Goal: Task Accomplishment & Management: Manage account settings

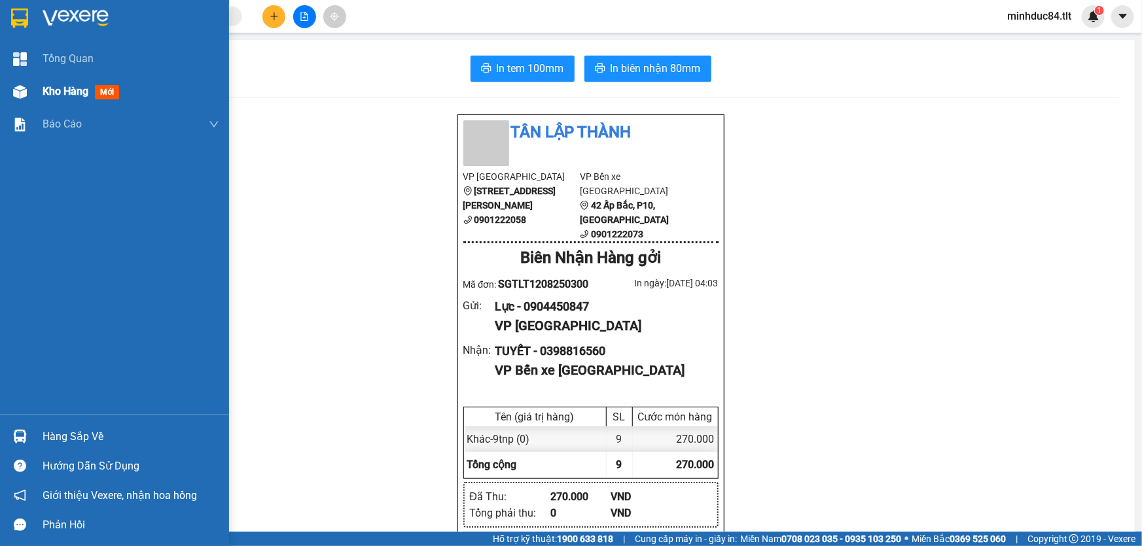
click at [52, 92] on span "Kho hàng" at bounding box center [66, 91] width 46 height 12
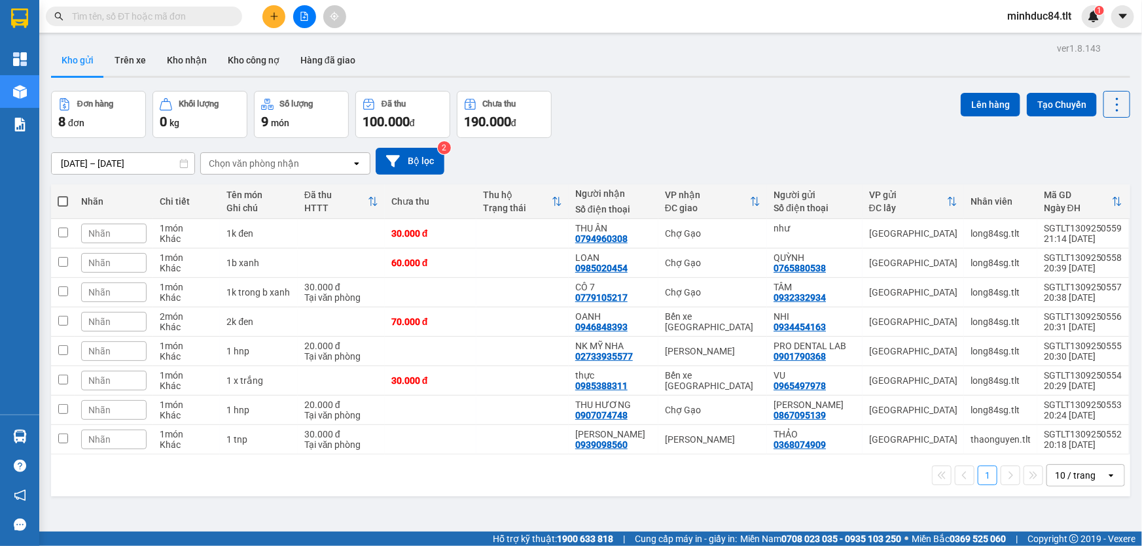
click at [1053, 465] on div "10 / trang" at bounding box center [1076, 475] width 59 height 21
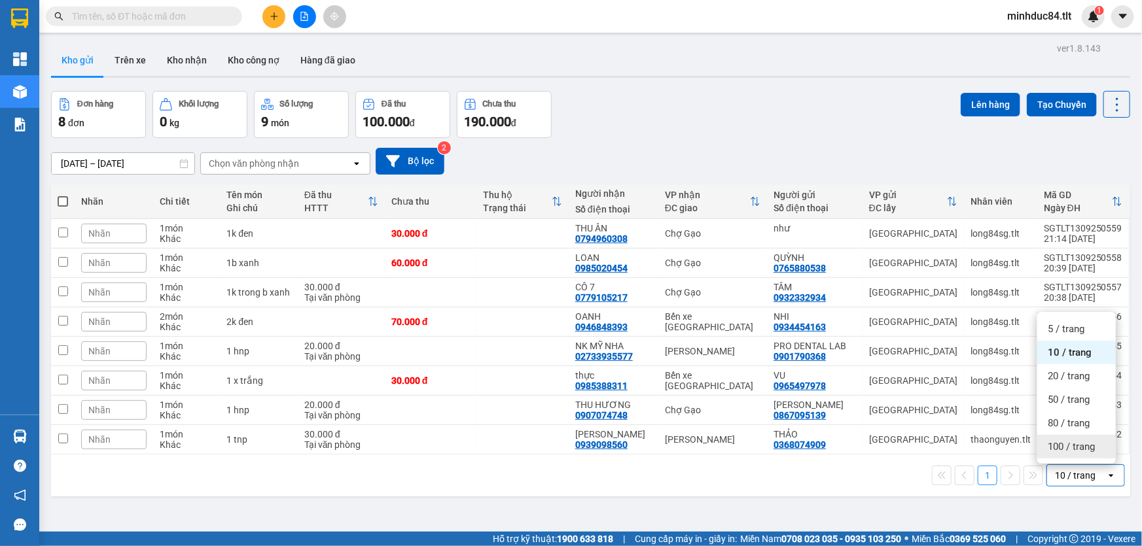
click at [1059, 444] on span "100 / trang" at bounding box center [1070, 446] width 47 height 13
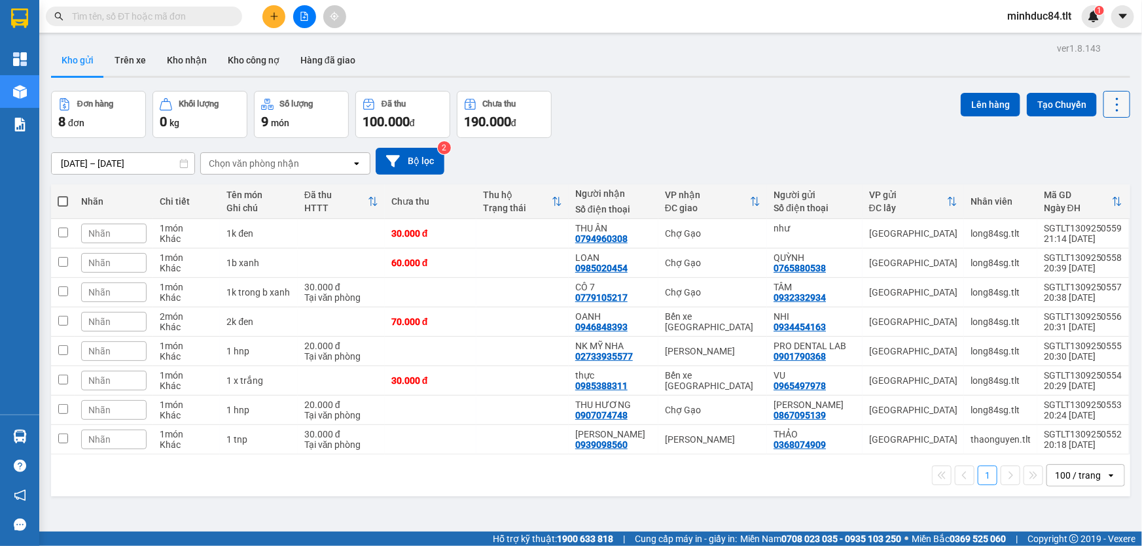
click at [1116, 105] on icon at bounding box center [1117, 104] width 3 height 14
click at [1093, 183] on span "Làm mới" at bounding box center [1090, 186] width 36 height 13
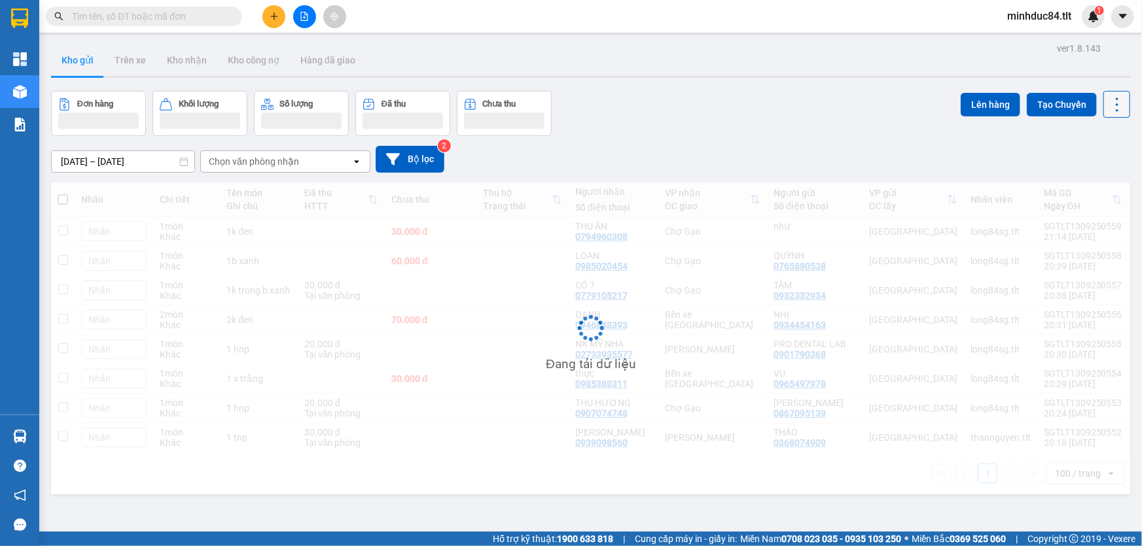
click at [1108, 103] on icon at bounding box center [1117, 105] width 18 height 18
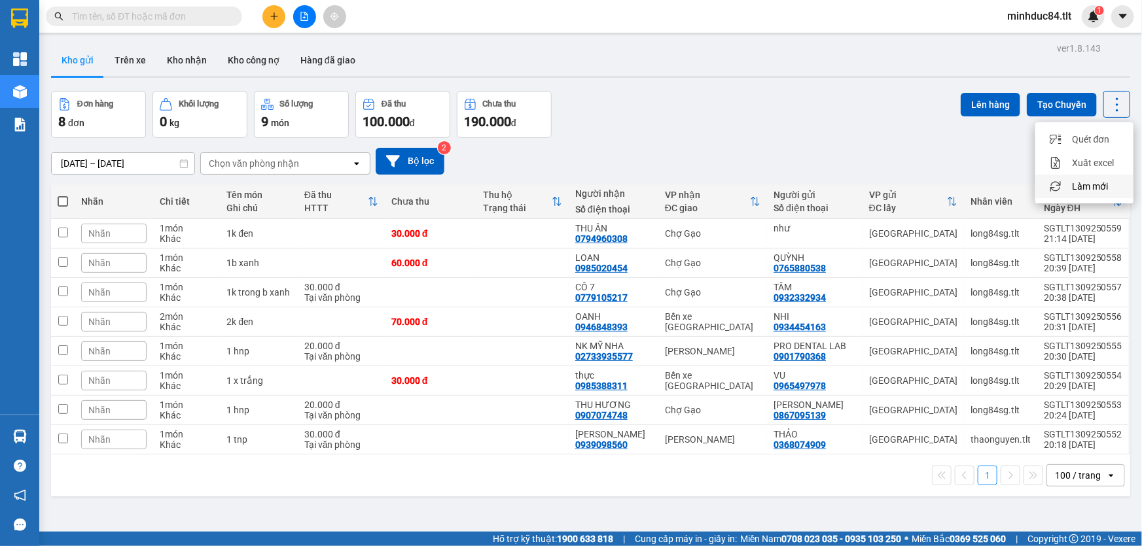
click at [1093, 183] on span "Làm mới" at bounding box center [1090, 186] width 36 height 13
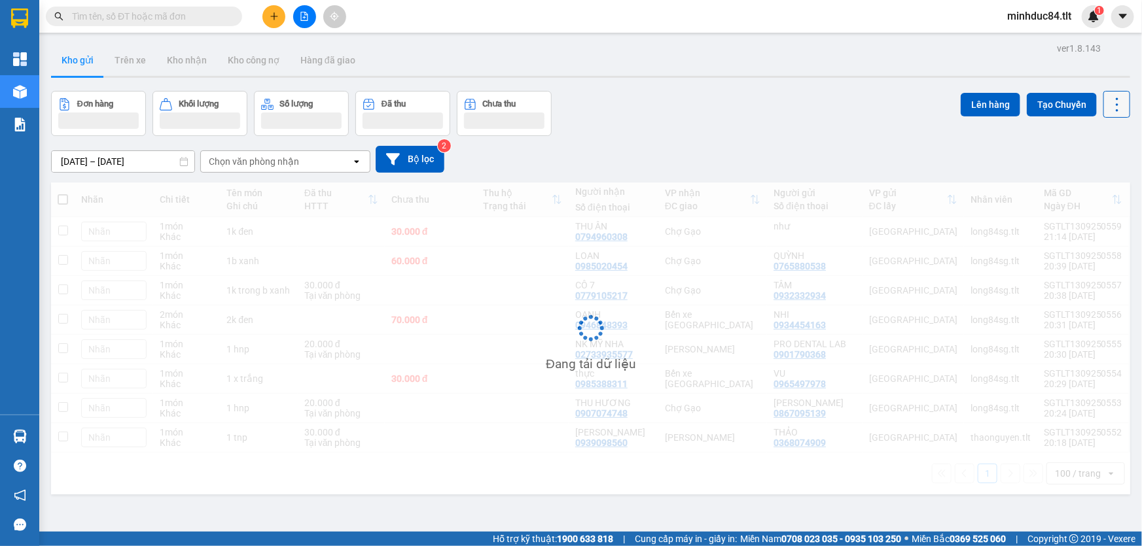
click at [1103, 94] on button at bounding box center [1116, 104] width 27 height 27
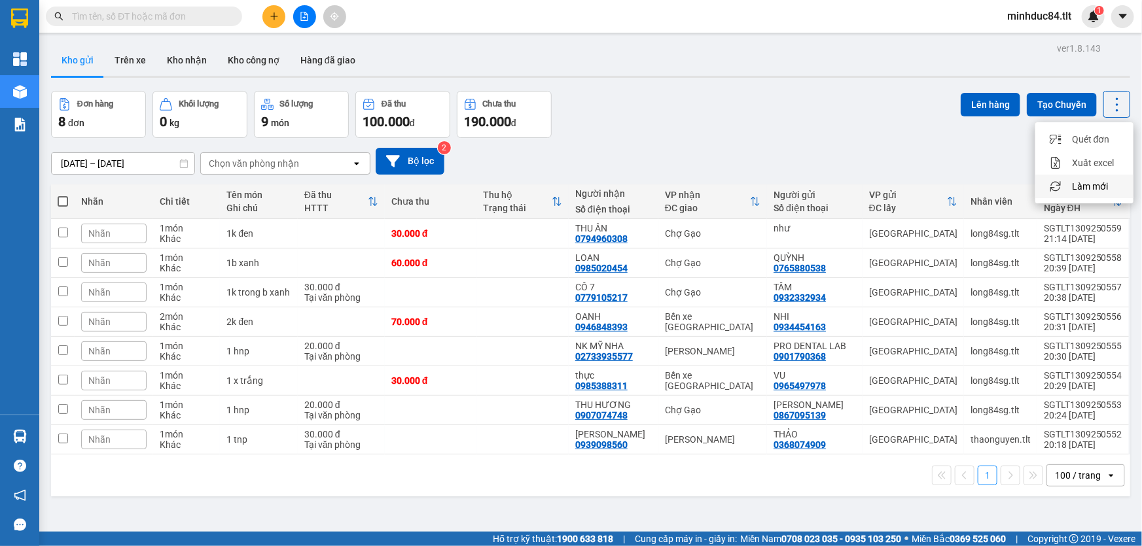
click at [1098, 183] on span "Làm mới" at bounding box center [1090, 186] width 36 height 13
click at [1108, 111] on icon at bounding box center [1117, 105] width 18 height 18
click at [1095, 180] on span "Làm mới" at bounding box center [1090, 186] width 36 height 13
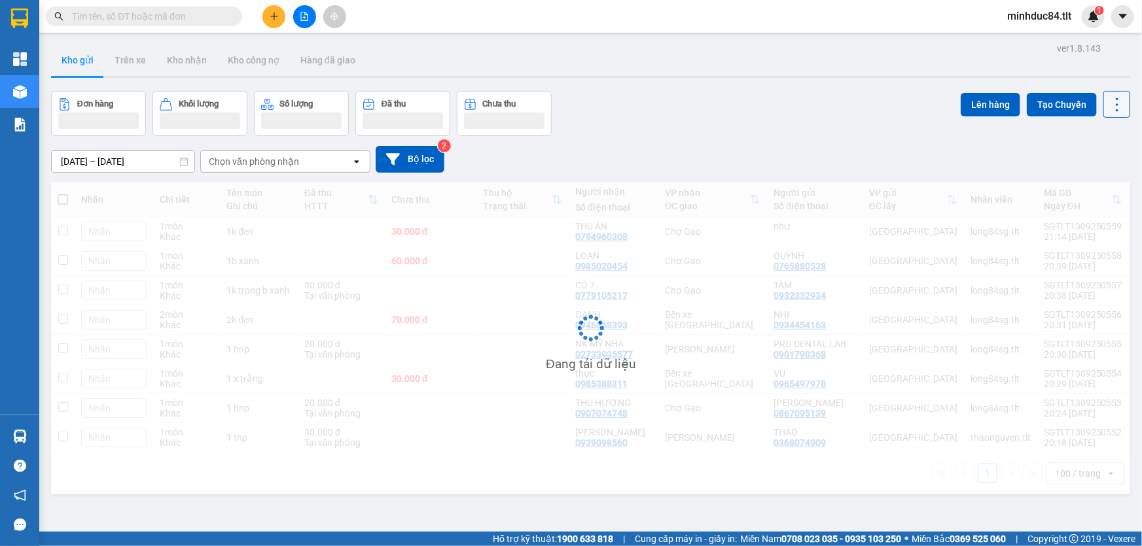
click at [1108, 111] on icon at bounding box center [1117, 105] width 18 height 18
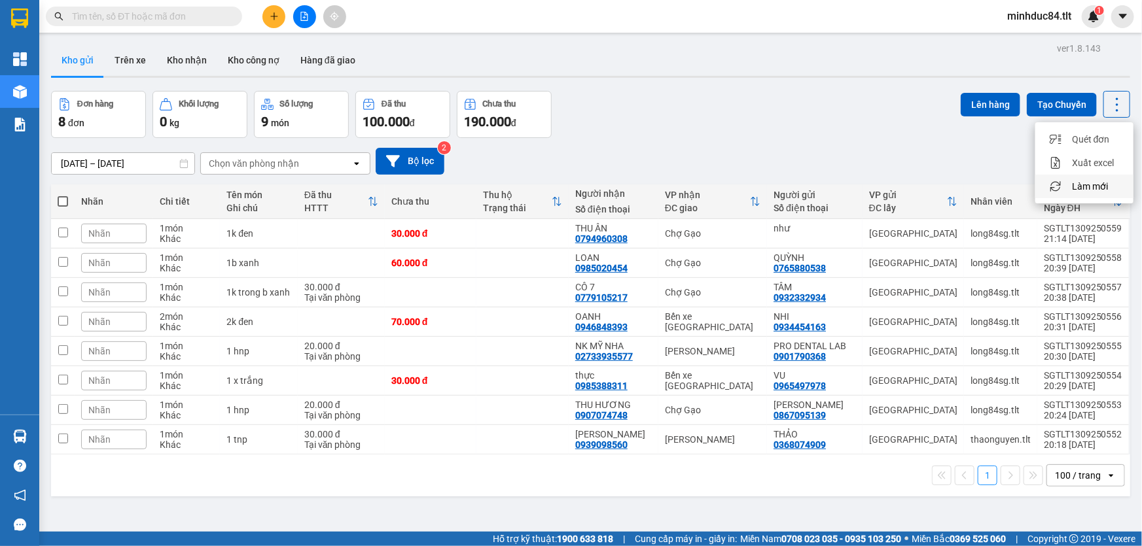
click at [1093, 188] on span "Làm mới" at bounding box center [1090, 186] width 36 height 13
click at [1108, 103] on icon at bounding box center [1117, 105] width 18 height 18
click at [1093, 182] on span "Làm mới" at bounding box center [1090, 186] width 36 height 13
